Goal: Task Accomplishment & Management: Manage account settings

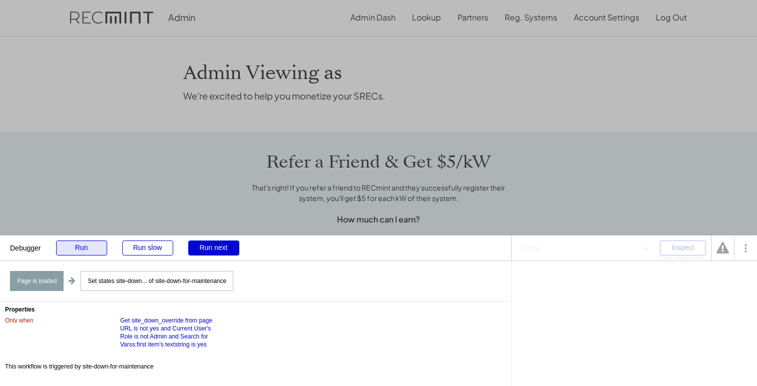
click at [95, 251] on div "Run" at bounding box center [81, 248] width 51 height 15
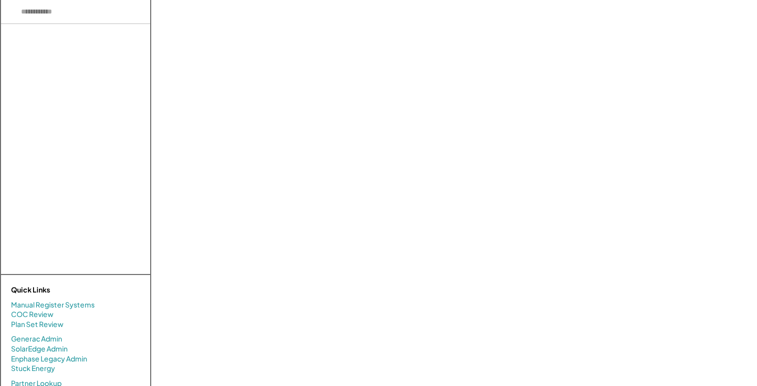
click at [247, 68] on div "Click or drag to upload Click or drag to upload Click or drag to upload Click o…" at bounding box center [458, 275] width 595 height 550
click at [68, 13] on input "input" at bounding box center [75, 12] width 149 height 24
paste input "********"
type input "********"
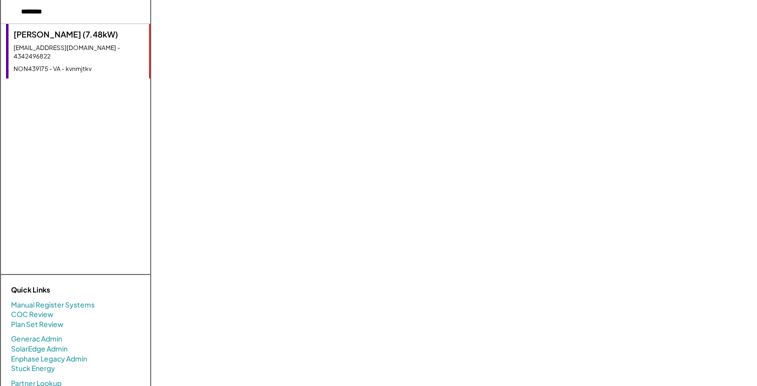
click at [70, 40] on div "[PERSON_NAME] (7.48kW)" at bounding box center [79, 34] width 131 height 11
select select "**********"
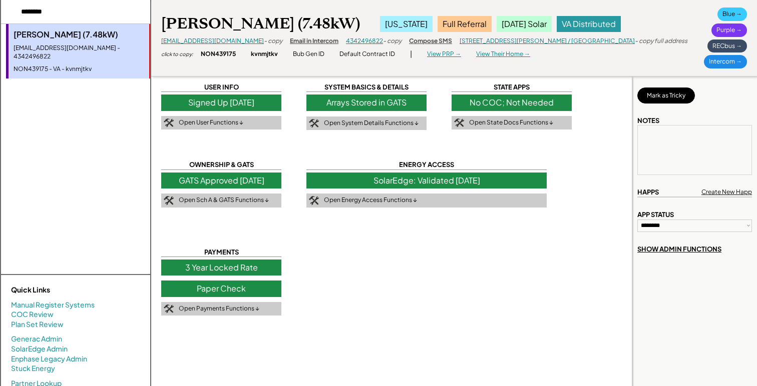
click at [197, 286] on div "Paper Check" at bounding box center [221, 289] width 120 height 16
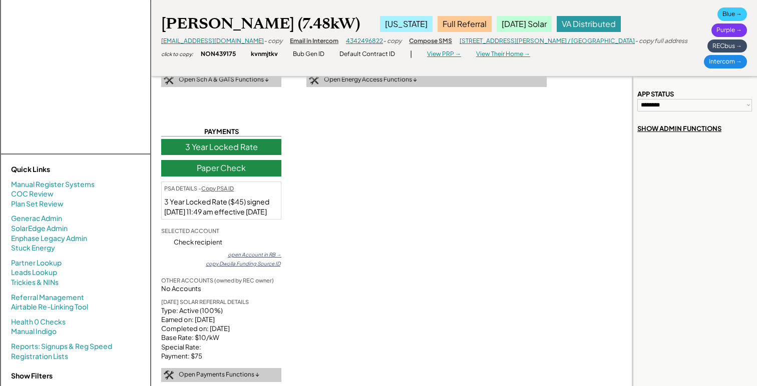
scroll to position [129, 0]
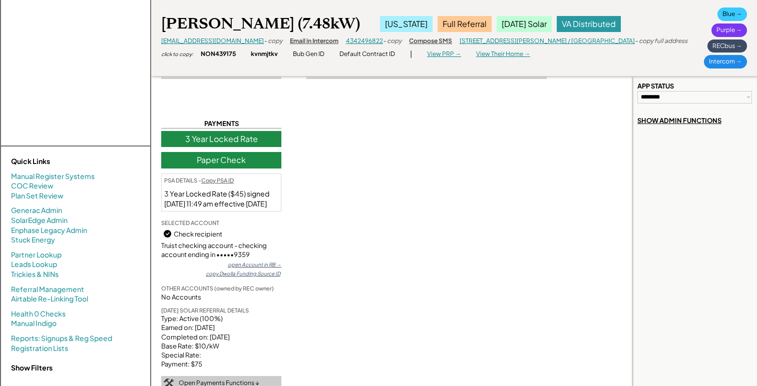
click at [262, 268] on div "open Account in RB →" at bounding box center [255, 264] width 54 height 7
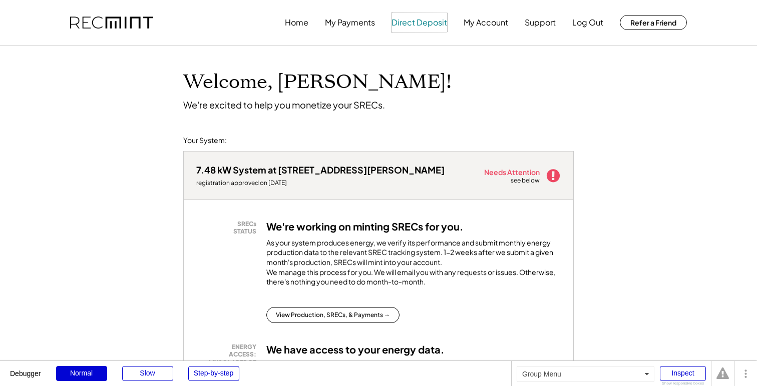
click at [410, 17] on button "Direct Deposit" at bounding box center [419, 23] width 56 height 20
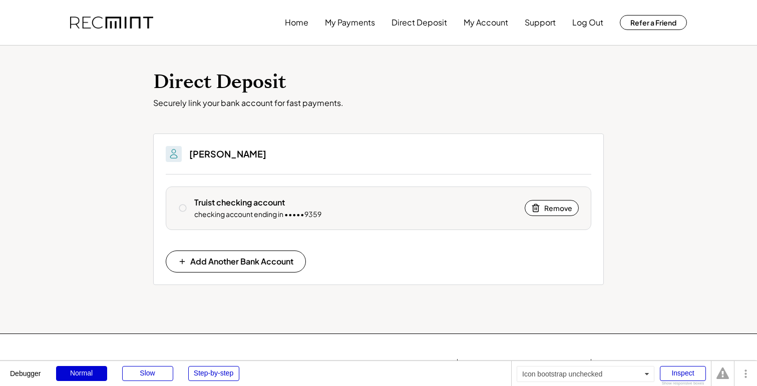
click at [183, 211] on icon at bounding box center [182, 208] width 9 height 9
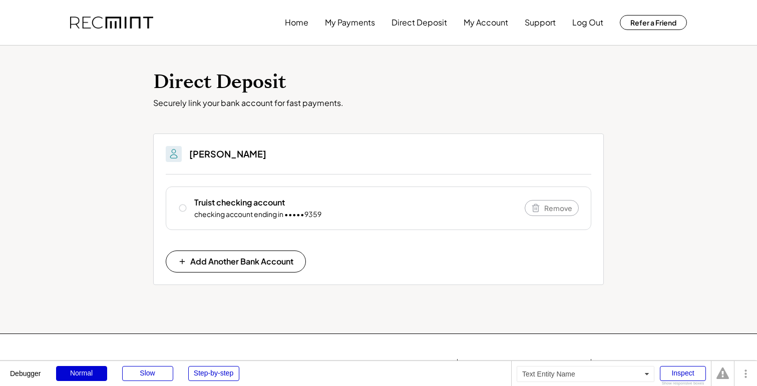
drag, startPoint x: 281, startPoint y: 158, endPoint x: 189, endPoint y: 159, distance: 92.1
click at [189, 159] on div "Charlotte Meadows" at bounding box center [378, 160] width 425 height 29
copy h3 "Charlotte Meadows"
click at [94, 272] on div "Direct Deposit Securely link your bank account for fast payments. You'll be abl…" at bounding box center [378, 190] width 757 height 288
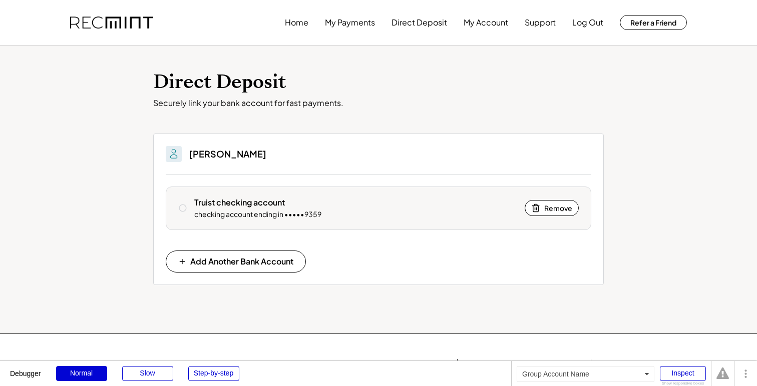
click at [206, 207] on div "Truist checking account" at bounding box center [239, 202] width 91 height 11
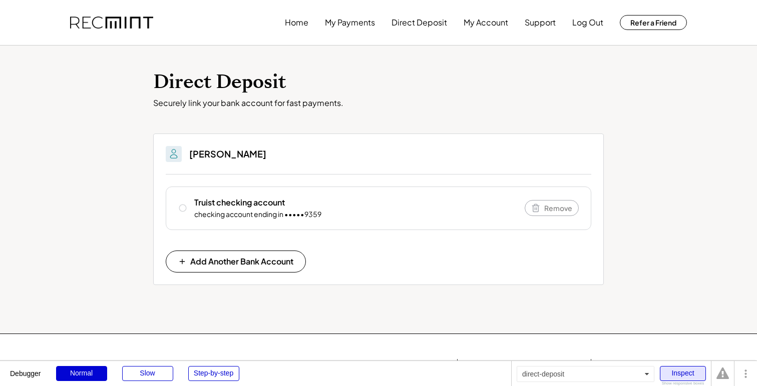
click at [675, 375] on div "Inspect" at bounding box center [682, 373] width 46 height 15
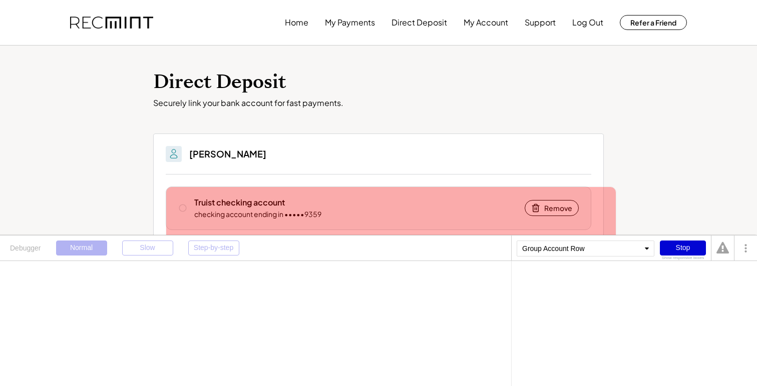
click at [193, 208] on div "Truist checking account checking account ending in •••••9359 Remove" at bounding box center [378, 209] width 425 height 44
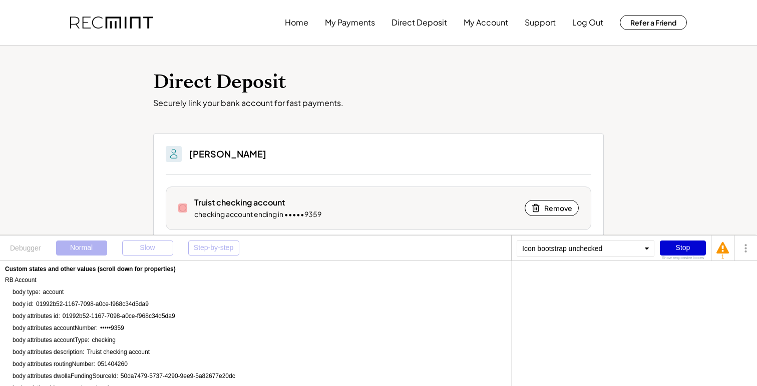
click at [181, 209] on icon at bounding box center [182, 208] width 9 height 9
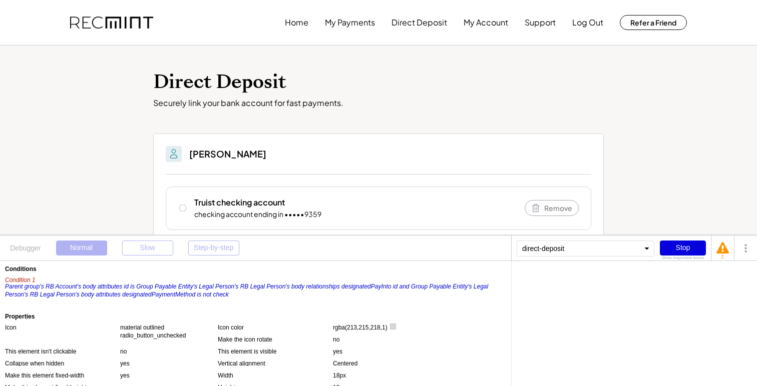
click at [687, 245] on div "Stop" at bounding box center [682, 248] width 46 height 15
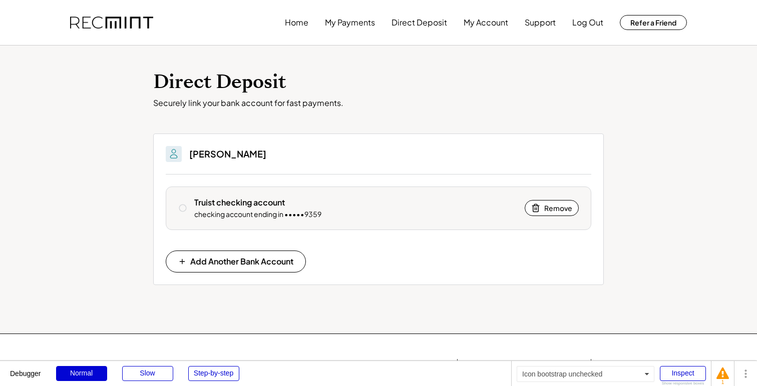
click at [182, 208] on icon at bounding box center [182, 208] width 9 height 9
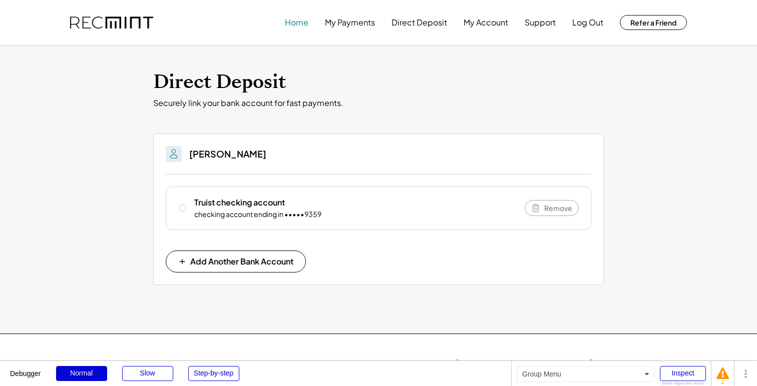
click at [294, 24] on button "Home" at bounding box center [297, 23] width 24 height 20
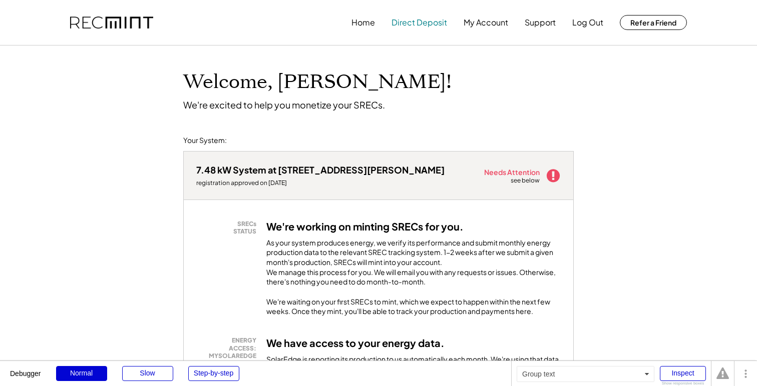
click at [403, 26] on button "Direct Deposit" at bounding box center [419, 23] width 56 height 20
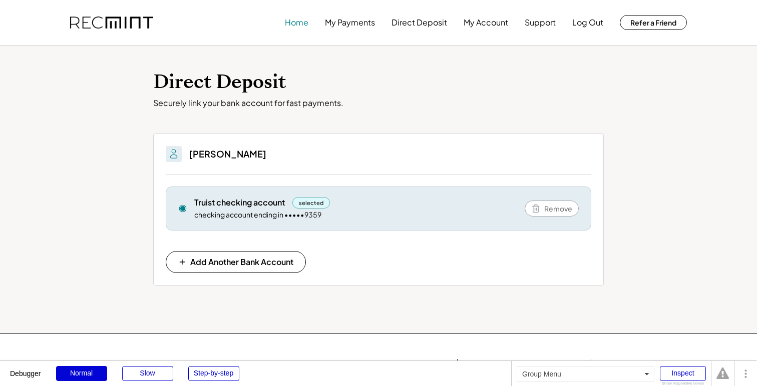
click at [295, 25] on button "Home" at bounding box center [297, 23] width 24 height 20
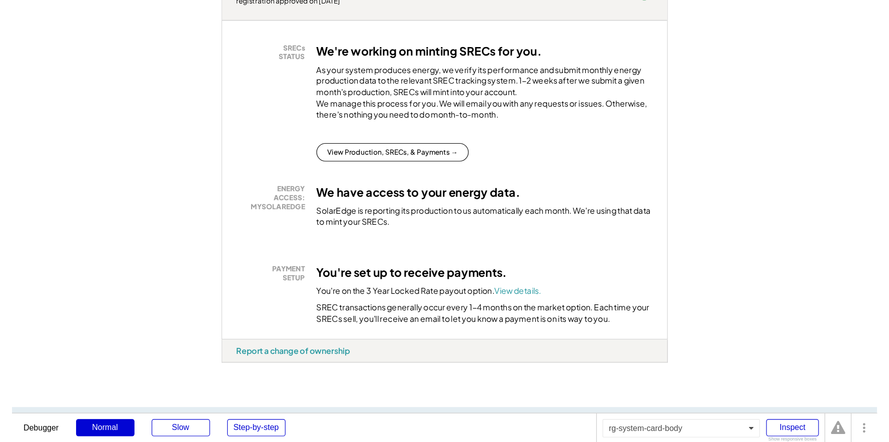
scroll to position [184, 0]
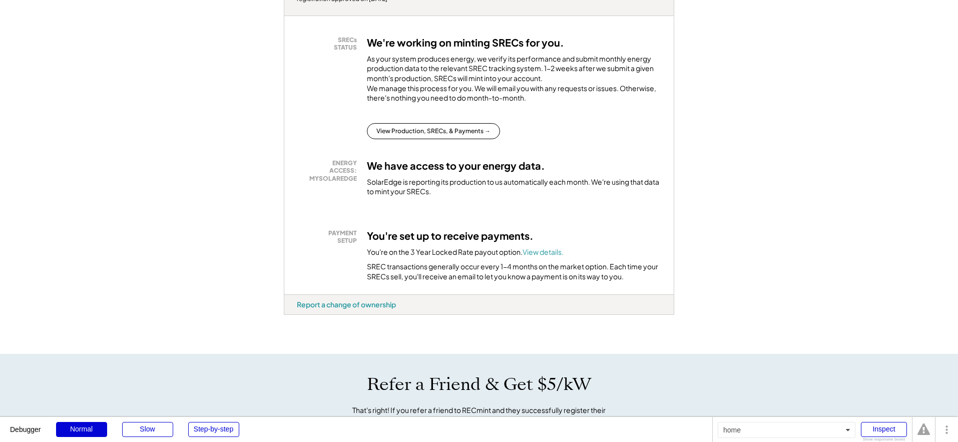
click at [756, 35] on div "Welcome, Charlotte! We're excited to help you monetize your SRECs. Your System:…" at bounding box center [479, 350] width 958 height 978
click at [756, 36] on div "Welcome, Charlotte! We're excited to help you monetize your SRECs. Your System:…" at bounding box center [479, 350] width 958 height 978
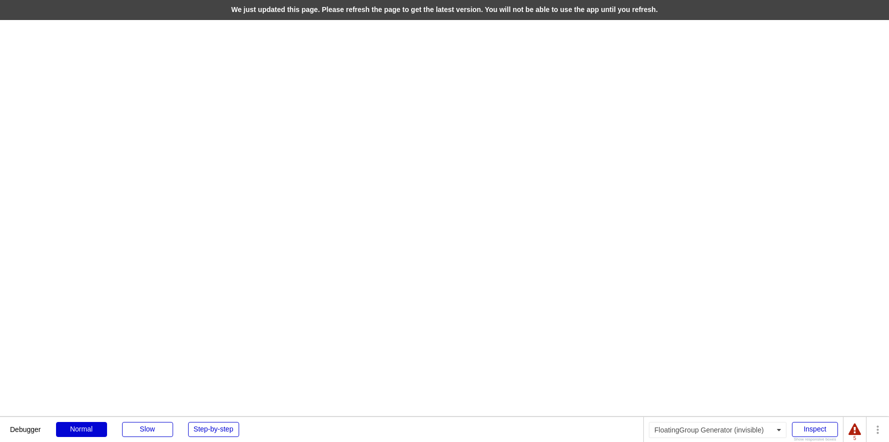
select select "**********"
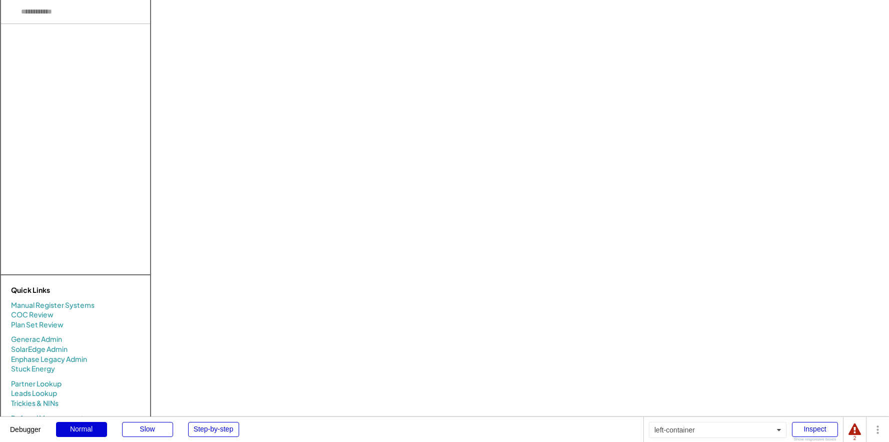
click at [52, 53] on div at bounding box center [75, 149] width 149 height 250
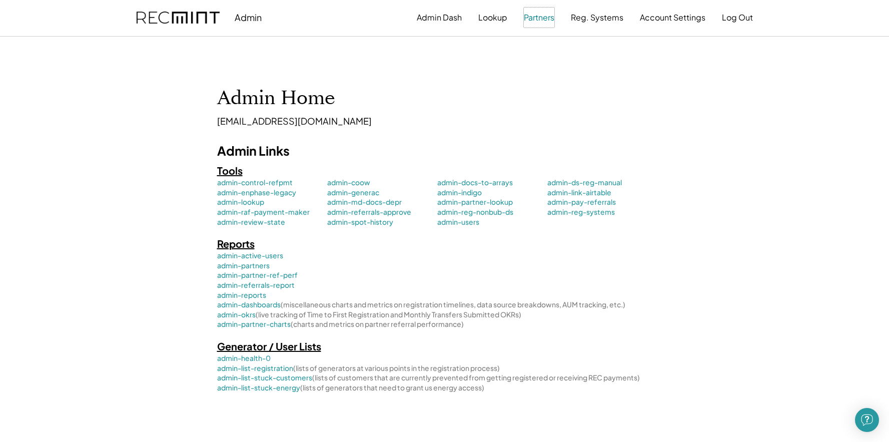
click at [540, 15] on button "Partners" at bounding box center [539, 18] width 31 height 20
click at [564, 46] on button "Partner Lookup" at bounding box center [582, 49] width 107 height 16
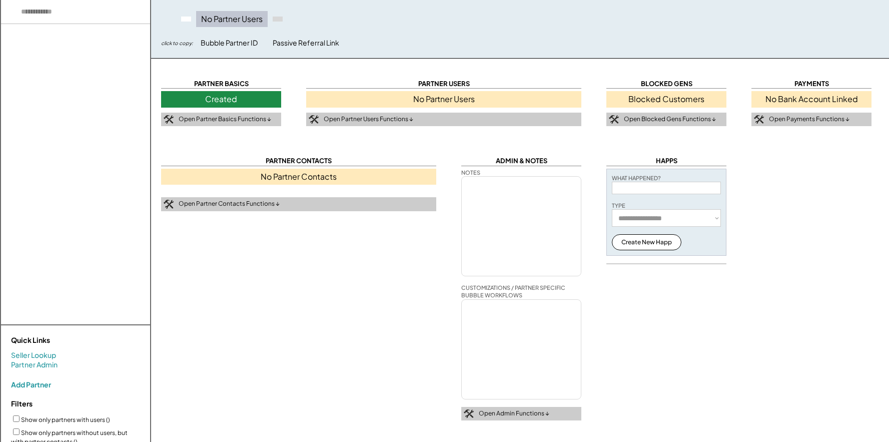
select select "**********"
click at [53, 15] on input "input" at bounding box center [75, 12] width 149 height 24
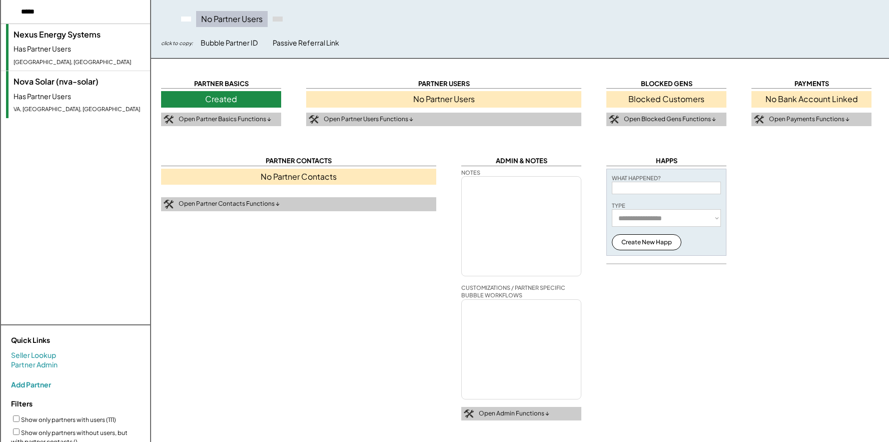
click at [57, 58] on div "[GEOGRAPHIC_DATA], [GEOGRAPHIC_DATA]" at bounding box center [80, 62] width 132 height 8
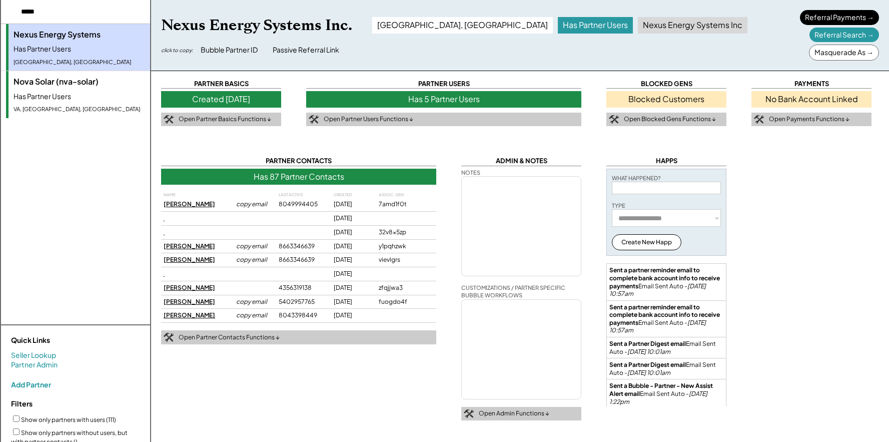
click at [806, 100] on div "No Bank Account Linked" at bounding box center [811, 99] width 120 height 16
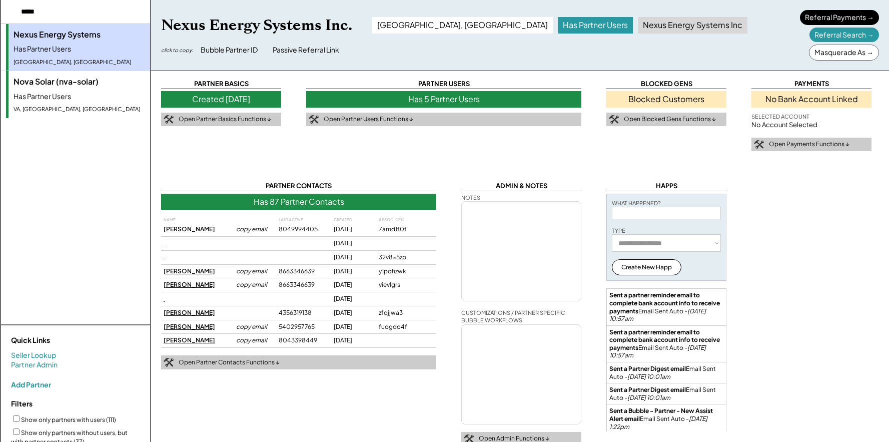
click at [806, 100] on div "No Bank Account Linked" at bounding box center [811, 99] width 120 height 16
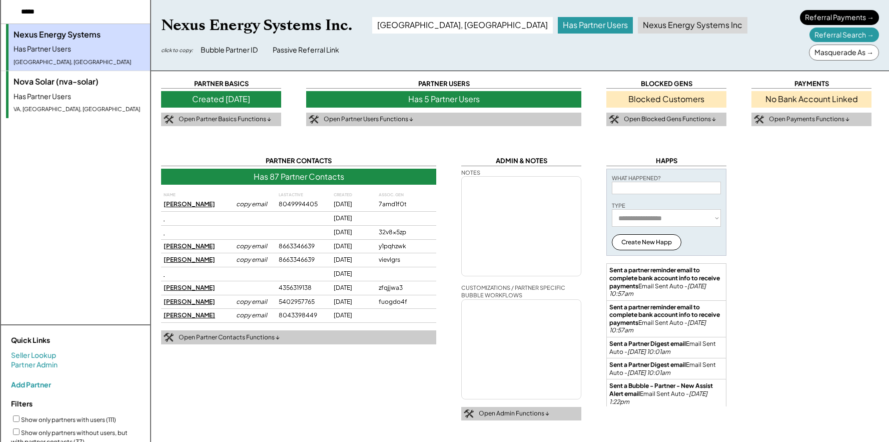
click at [806, 100] on div "No Bank Account Linked" at bounding box center [811, 99] width 120 height 16
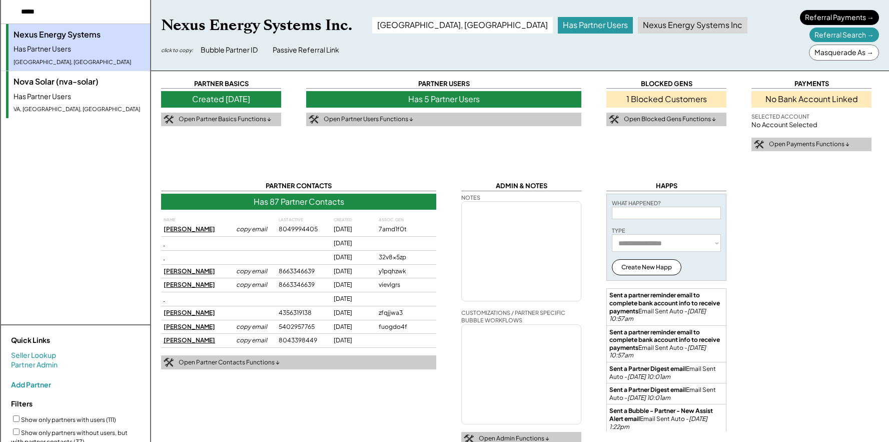
click at [773, 231] on div "PARTNER BASICS Created [DATE] Click to upload the logo, or drag and drop it her…" at bounding box center [520, 269] width 718 height 381
drag, startPoint x: 109, startPoint y: 15, endPoint x: -27, endPoint y: 10, distance: 135.2
click at [0, 10] on html "Nexus Energy Systems Has Partner Users [GEOGRAPHIC_DATA], [GEOGRAPHIC_DATA] Nov…" at bounding box center [444, 221] width 889 height 442
type input "*******"
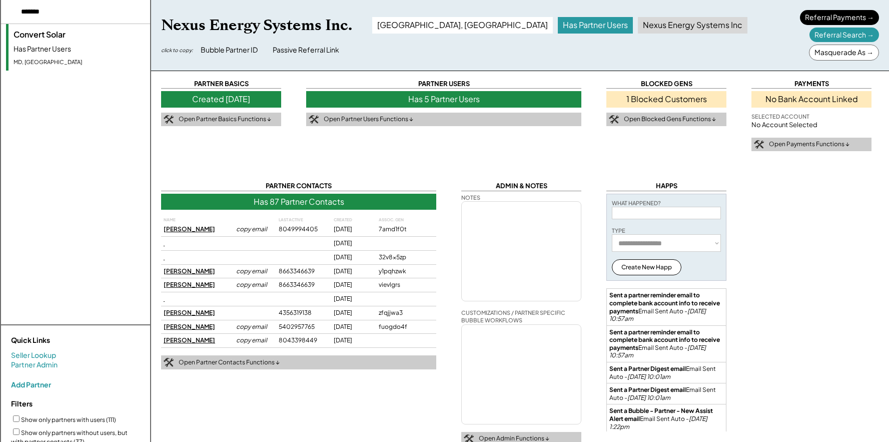
click at [58, 64] on div "MD, [GEOGRAPHIC_DATA]" at bounding box center [80, 62] width 132 height 8
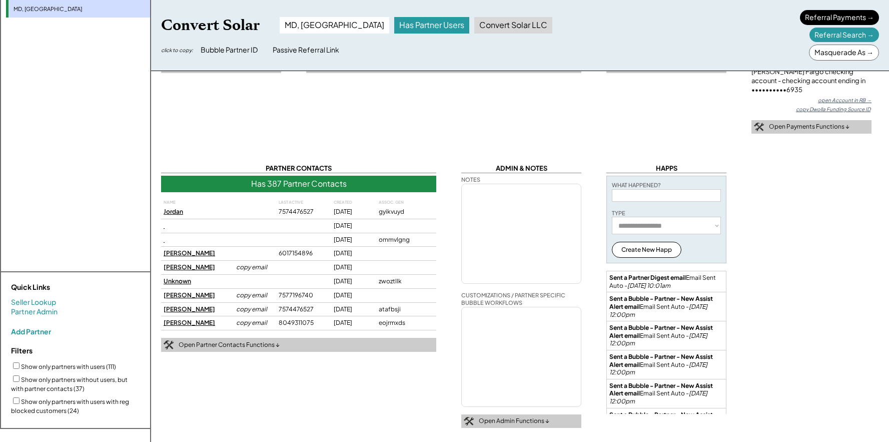
scroll to position [37, 0]
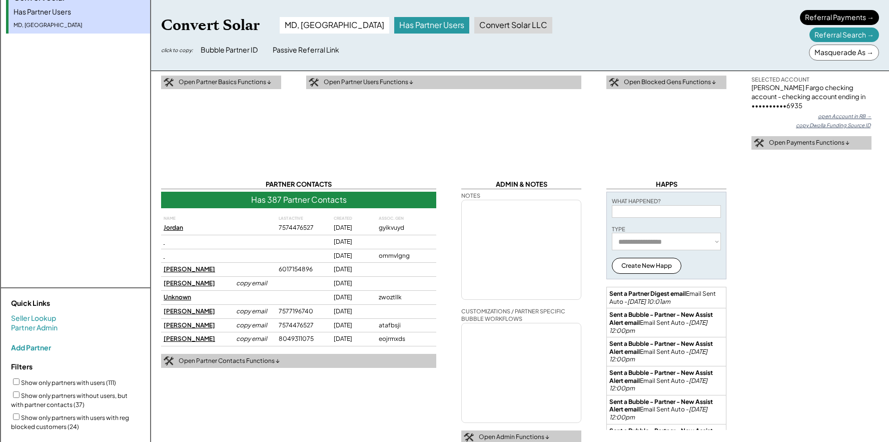
click at [179, 324] on div "[PERSON_NAME]" at bounding box center [196, 325] width 65 height 9
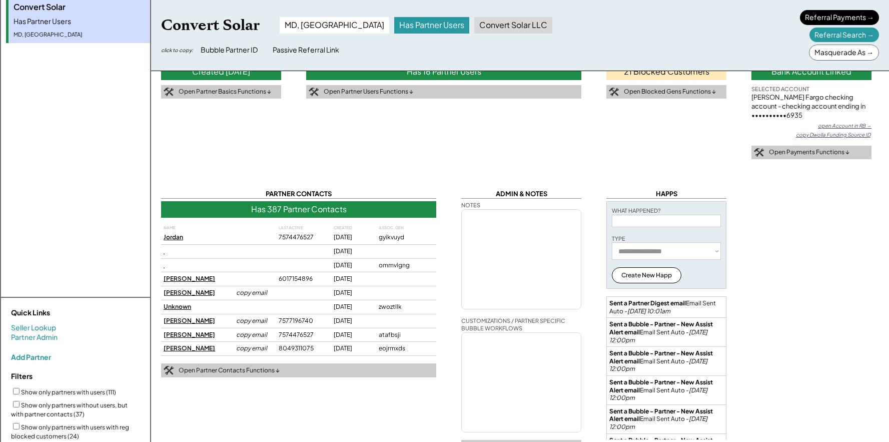
scroll to position [0, 0]
